Goal: Navigation & Orientation: Find specific page/section

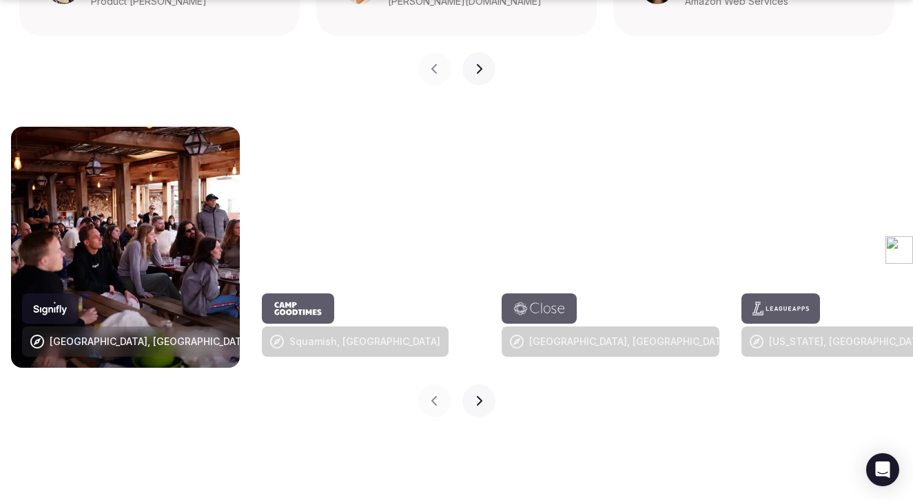
scroll to position [1412, 0]
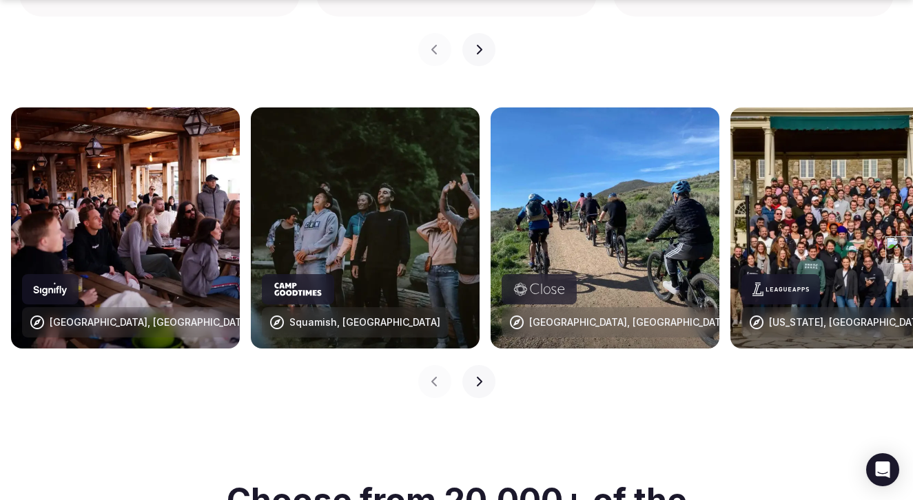
click at [477, 377] on icon "button" at bounding box center [479, 382] width 6 height 10
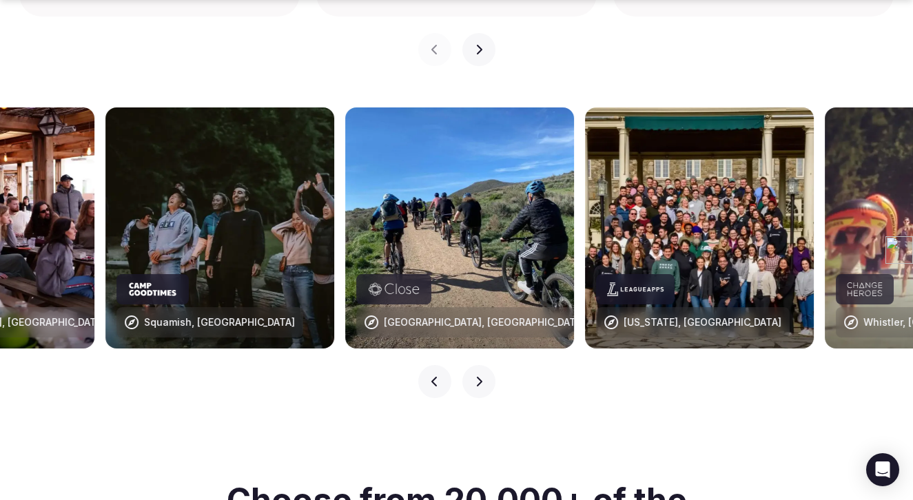
click at [477, 377] on icon "button" at bounding box center [479, 382] width 6 height 10
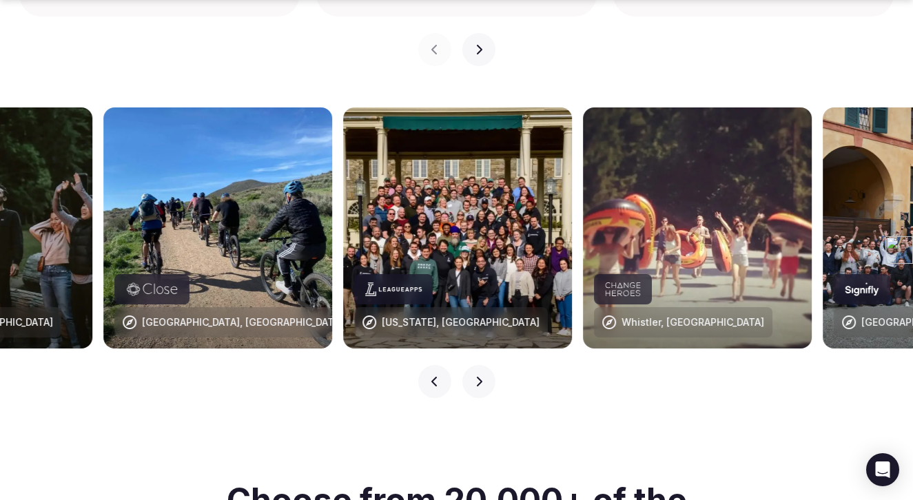
click at [477, 377] on icon "button" at bounding box center [479, 382] width 6 height 10
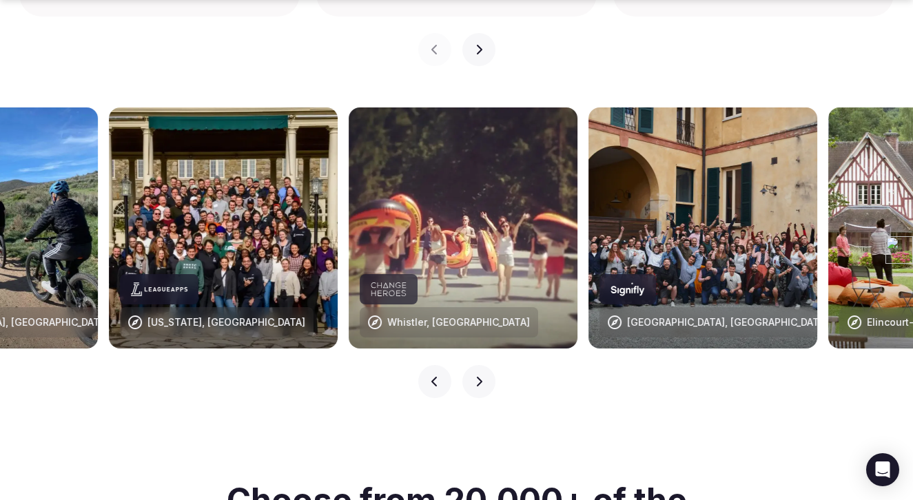
click at [477, 377] on icon "button" at bounding box center [479, 382] width 6 height 10
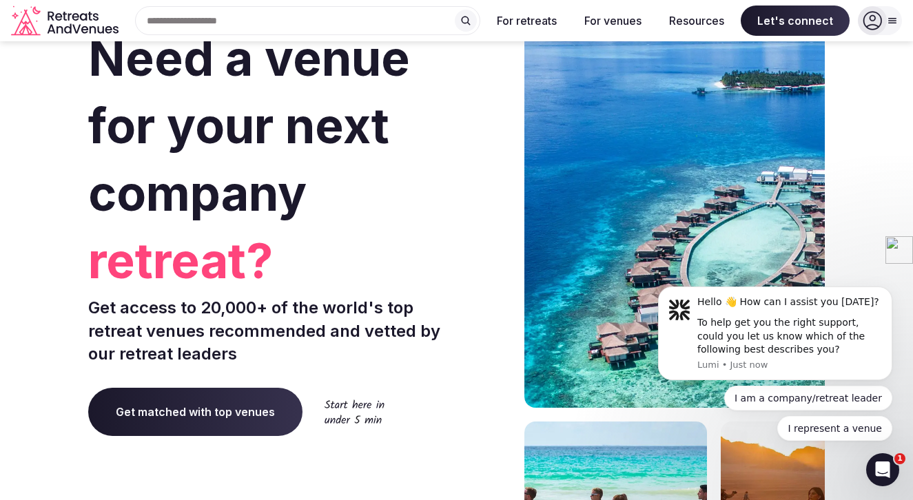
scroll to position [0, 0]
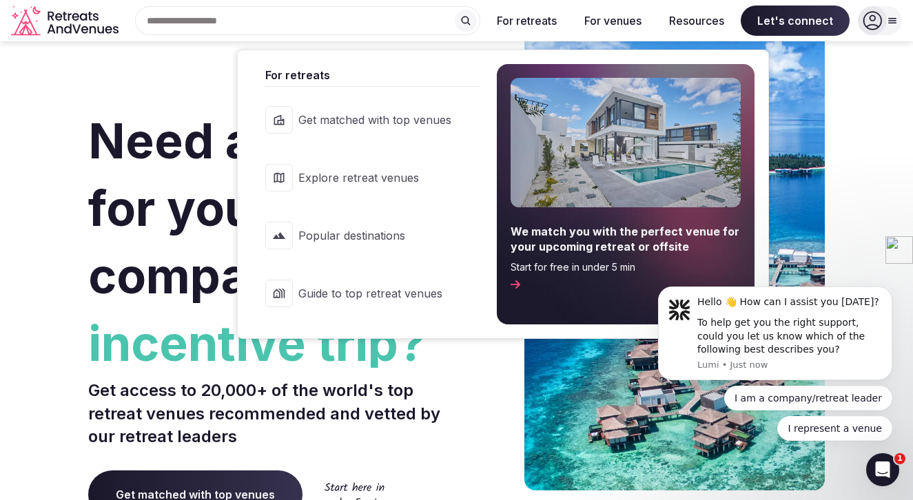
click at [359, 189] on link "Explore retreat venues" at bounding box center [365, 177] width 229 height 55
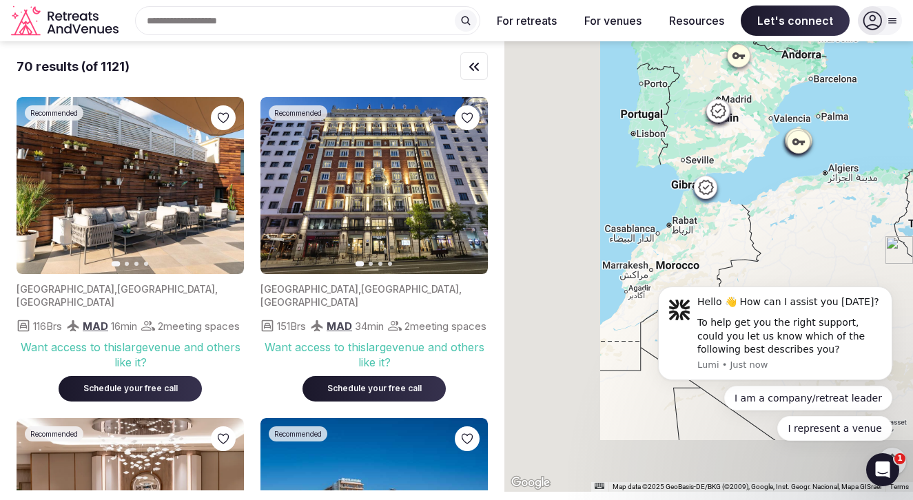
drag, startPoint x: 621, startPoint y: 272, endPoint x: 815, endPoint y: 111, distance: 251.9
click at [815, 111] on div at bounding box center [708, 266] width 408 height 451
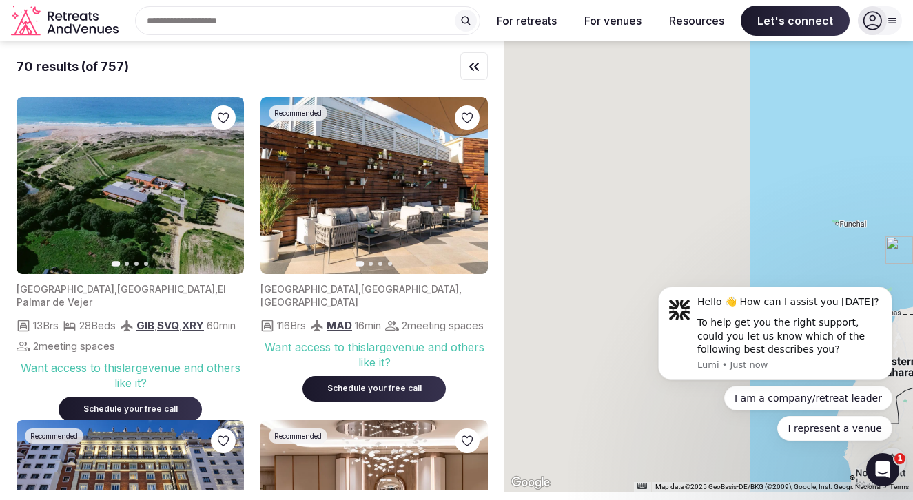
drag, startPoint x: 628, startPoint y: 260, endPoint x: 960, endPoint y: 234, distance: 333.8
click at [912, 234] on html "Search Popular Destinations [GEOGRAPHIC_DATA], [GEOGRAPHIC_DATA] [GEOGRAPHIC_DA…" at bounding box center [456, 250] width 913 height 500
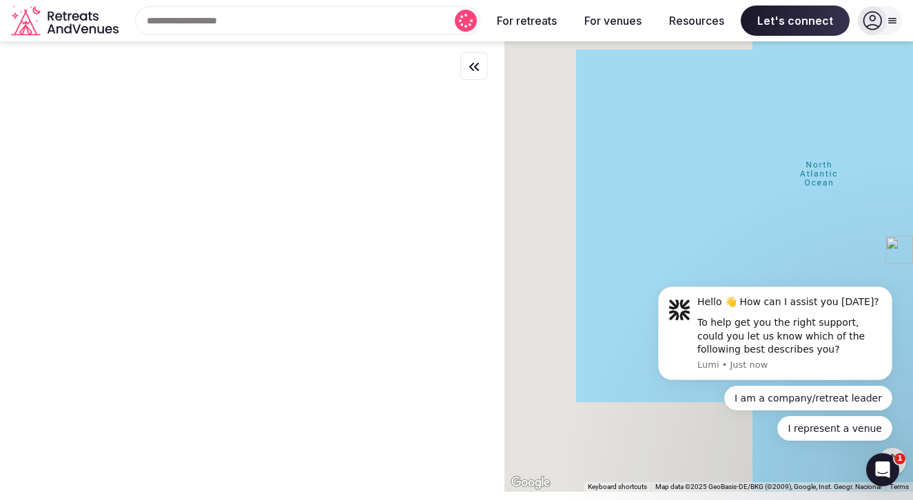
drag, startPoint x: 635, startPoint y: 206, endPoint x: 856, endPoint y: 191, distance: 221.6
click at [912, 194] on html "Search Popular Destinations [GEOGRAPHIC_DATA], [GEOGRAPHIC_DATA] [GEOGRAPHIC_DA…" at bounding box center [456, 250] width 913 height 500
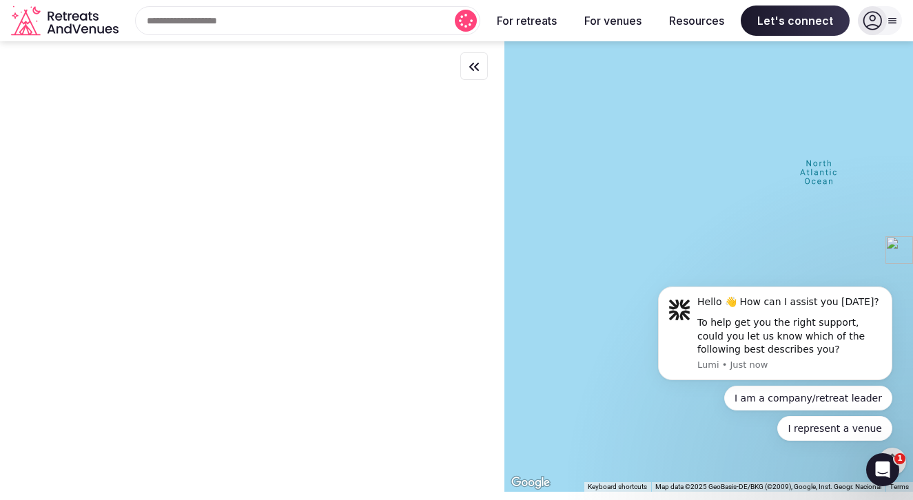
drag, startPoint x: 698, startPoint y: 194, endPoint x: 960, endPoint y: 178, distance: 262.3
click at [912, 178] on html "Search Popular Destinations [GEOGRAPHIC_DATA], [GEOGRAPHIC_DATA] [GEOGRAPHIC_DA…" at bounding box center [456, 250] width 913 height 500
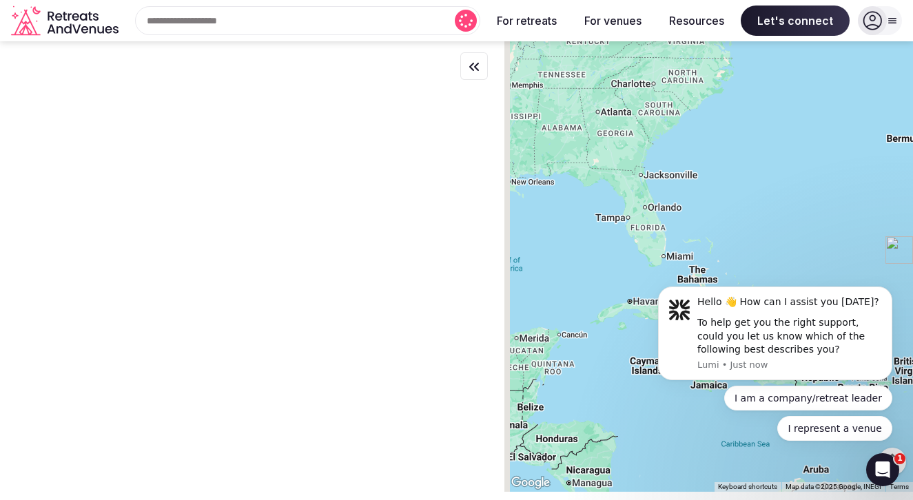
drag, startPoint x: 661, startPoint y: 187, endPoint x: 880, endPoint y: 116, distance: 230.3
click at [880, 116] on div at bounding box center [708, 266] width 408 height 451
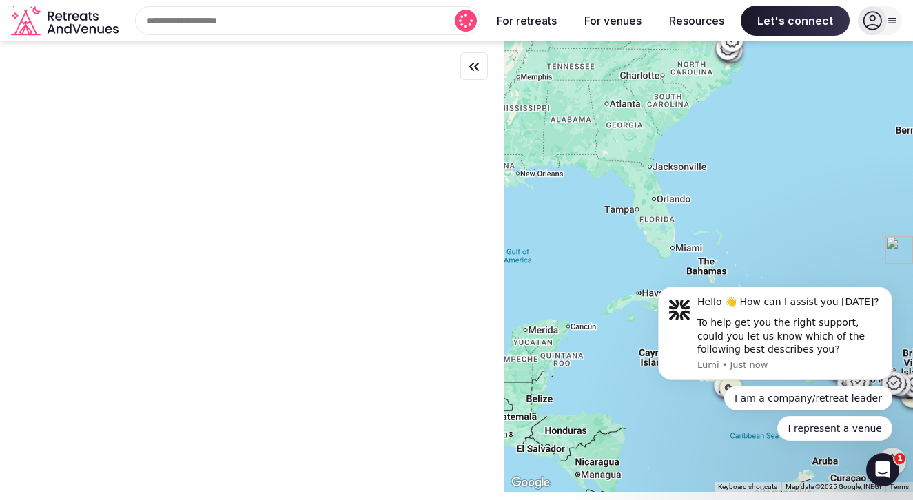
drag, startPoint x: 743, startPoint y: 220, endPoint x: 831, endPoint y: 87, distance: 160.1
click html "Hello 👋 How can I assist you [DATE]? To help get you the right support, could y…"
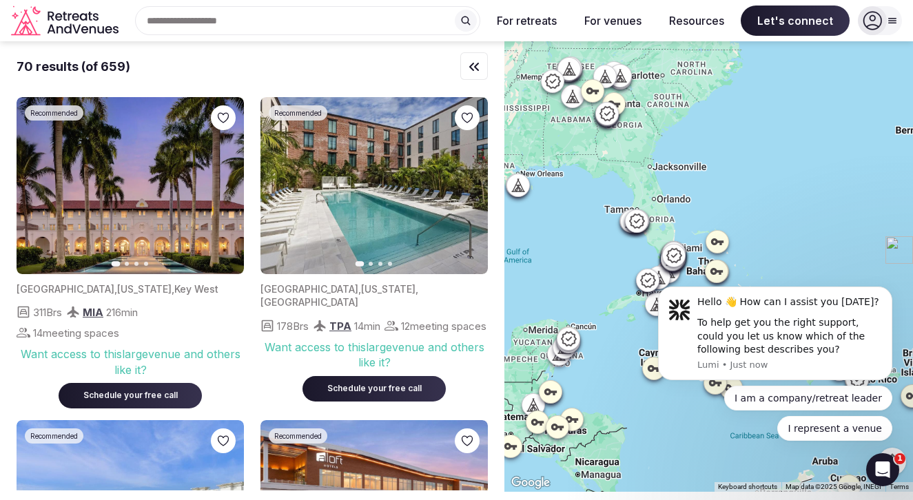
click at [892, 471] on div "Open Intercom Messenger" at bounding box center [882, 469] width 45 height 45
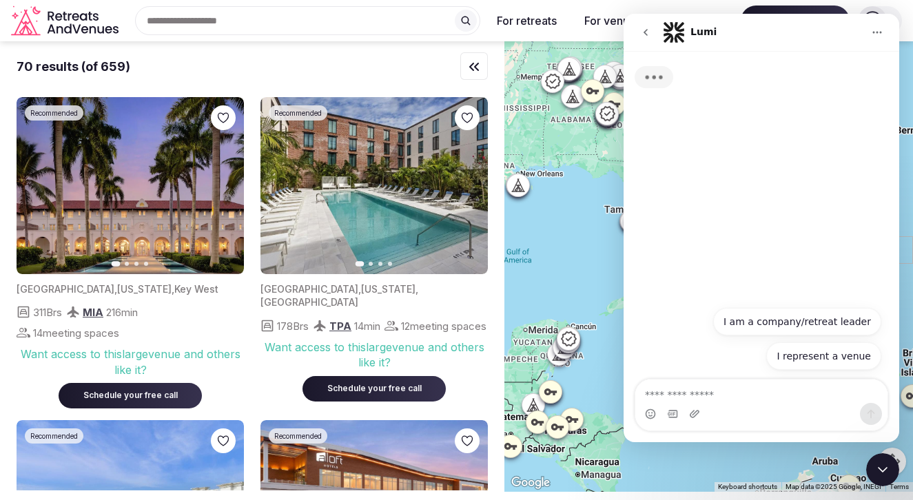
click at [884, 476] on icon "Close Intercom Messenger" at bounding box center [882, 470] width 17 height 17
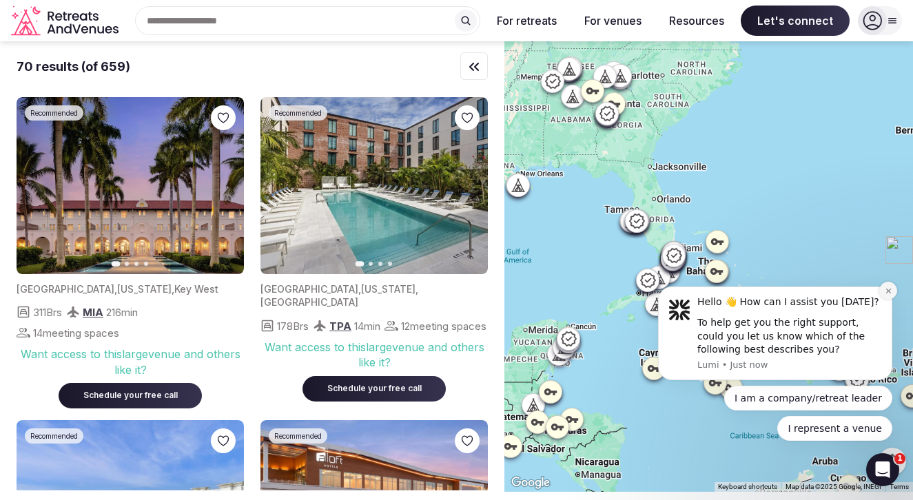
click at [889, 291] on icon "Dismiss notification" at bounding box center [888, 291] width 8 height 8
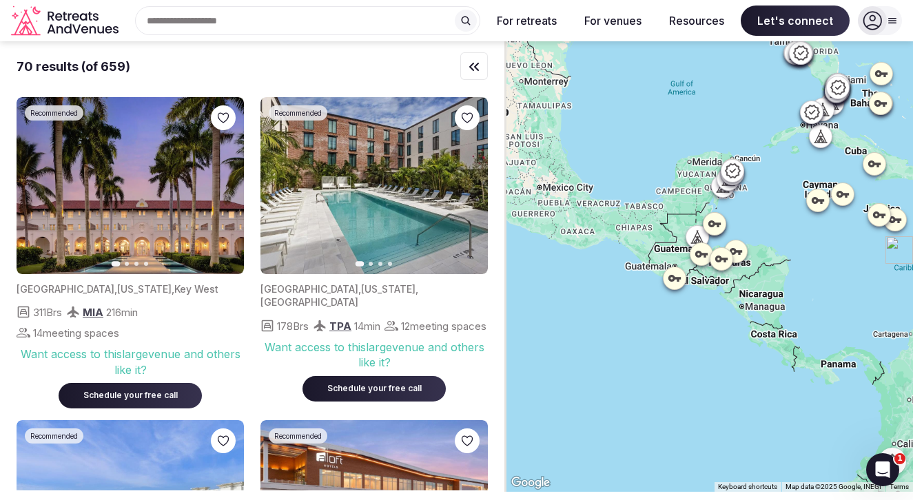
drag, startPoint x: 666, startPoint y: 441, endPoint x: 862, endPoint y: 229, distance: 288.1
click at [862, 229] on div at bounding box center [708, 266] width 408 height 451
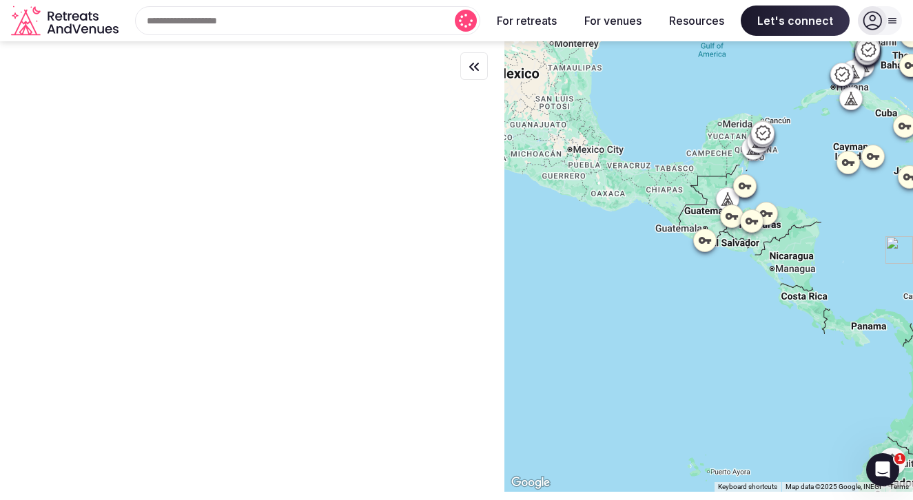
drag, startPoint x: 646, startPoint y: 325, endPoint x: 501, endPoint y: 223, distance: 177.5
click at [501, 223] on div "← Move left → Move right ↑ Move up ↓ Move down + Zoom in - Zoom out Home Jump l…" at bounding box center [456, 266] width 913 height 451
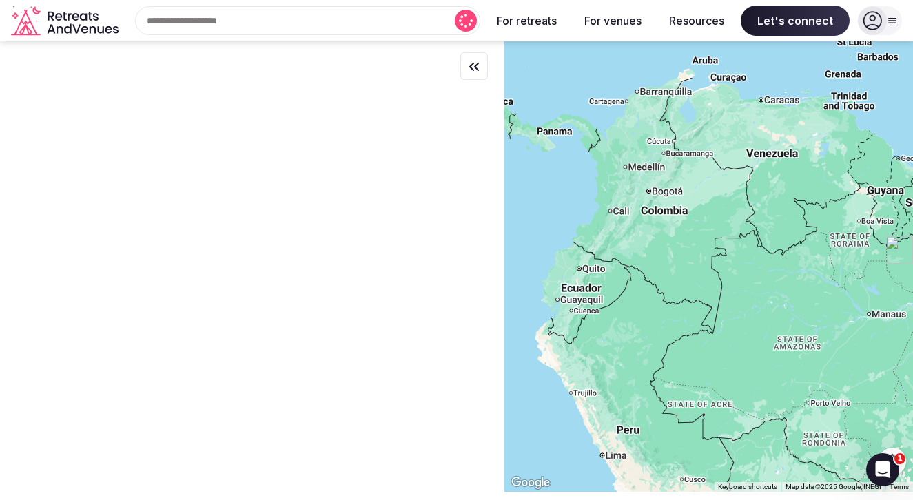
drag, startPoint x: 801, startPoint y: 342, endPoint x: 679, endPoint y: 260, distance: 147.3
click at [679, 260] on div at bounding box center [708, 266] width 408 height 451
